Goal: Check status: Check status

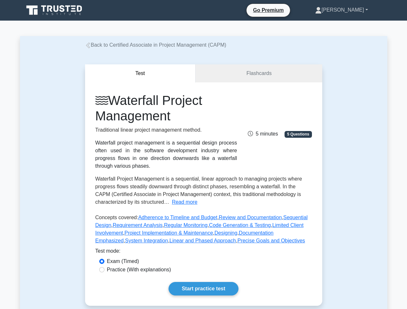
click at [352, 10] on link "[PERSON_NAME]" at bounding box center [341, 10] width 84 height 13
click at [140, 73] on button "Test" at bounding box center [140, 73] width 111 height 18
click at [182, 202] on button "Read more" at bounding box center [184, 202] width 25 height 8
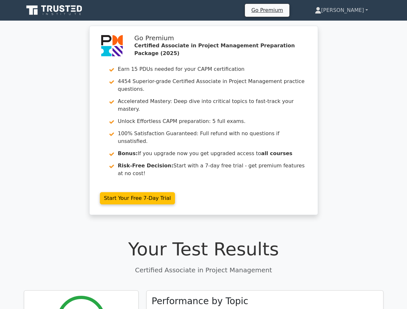
click at [352, 10] on link "[PERSON_NAME]" at bounding box center [341, 10] width 84 height 13
